Goal: Navigation & Orientation: Find specific page/section

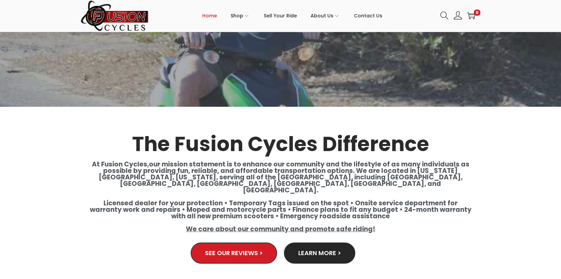
scroll to position [1058, 0]
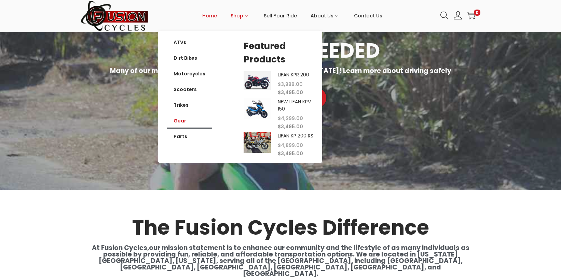
click at [186, 123] on link "Gear" at bounding box center [189, 121] width 45 height 16
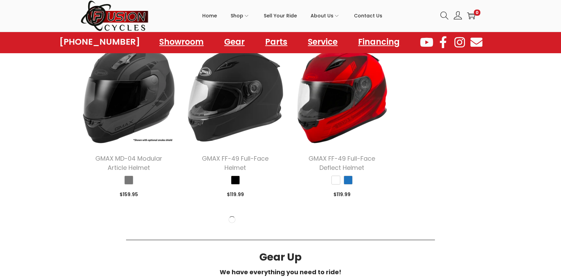
scroll to position [1058, 0]
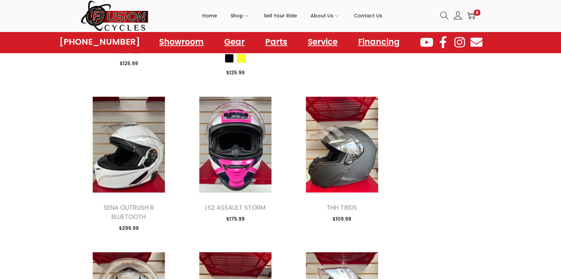
scroll to position [3175, 0]
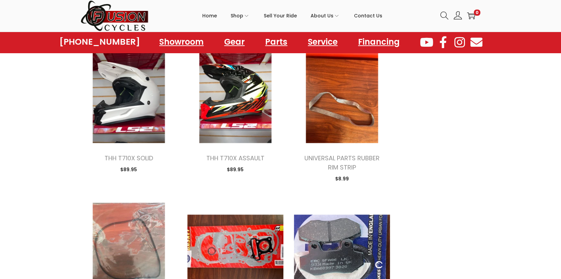
scroll to position [3858, 0]
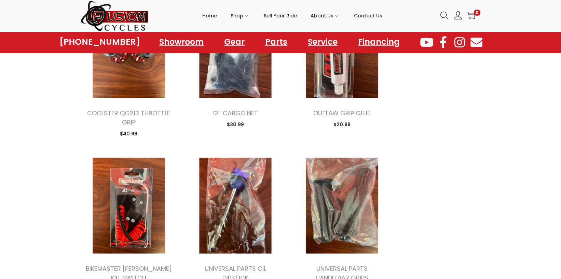
scroll to position [4029, 0]
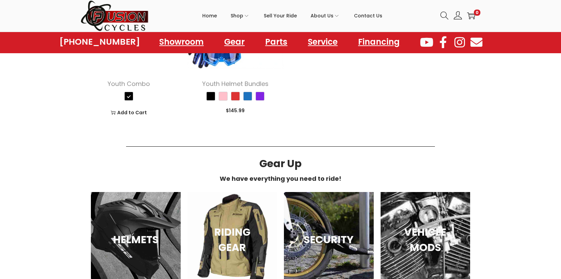
scroll to position [780, 0]
